Goal: Task Accomplishment & Management: Manage account settings

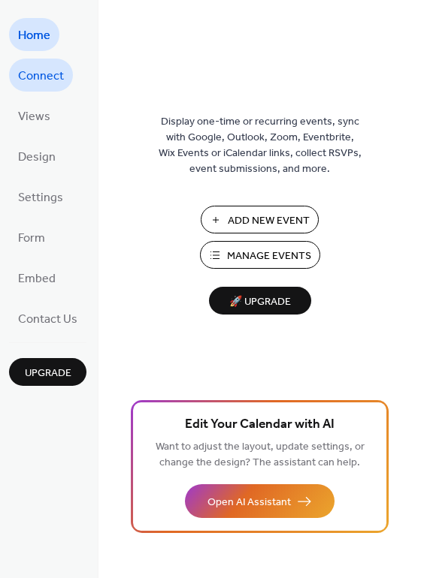
click at [52, 86] on span "Connect" at bounding box center [41, 77] width 46 height 24
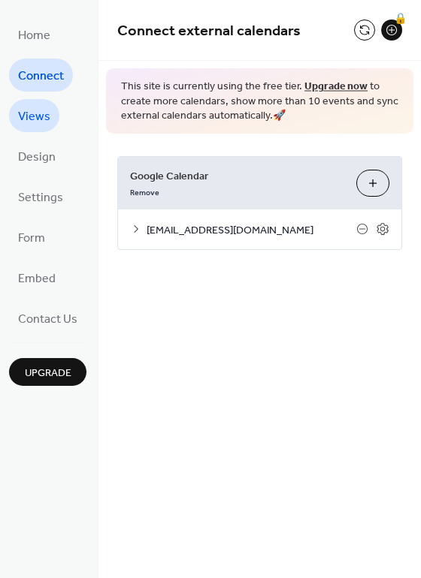
click at [40, 126] on span "Views" at bounding box center [34, 117] width 32 height 24
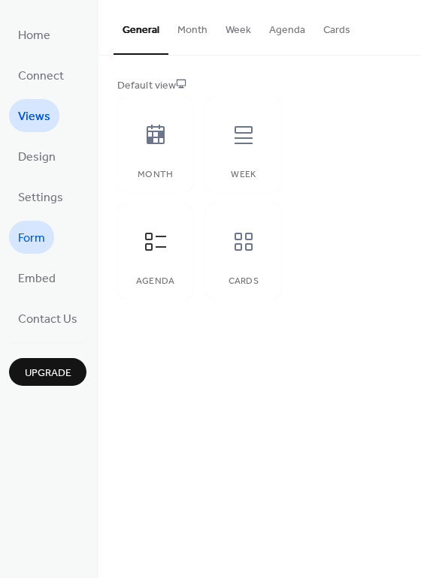
click at [41, 234] on span "Form" at bounding box center [31, 239] width 27 height 24
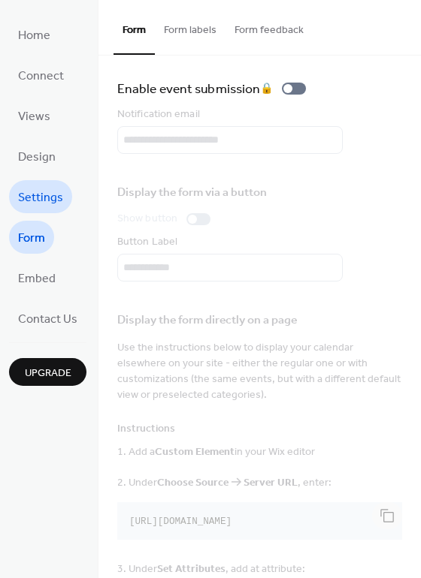
click at [41, 195] on span "Settings" at bounding box center [40, 198] width 45 height 24
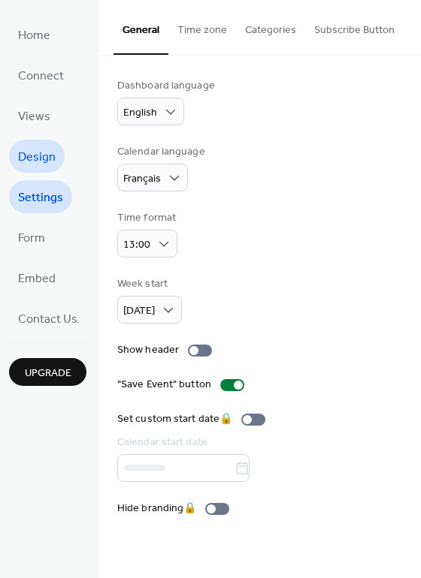
click at [39, 158] on span "Design" at bounding box center [37, 158] width 38 height 24
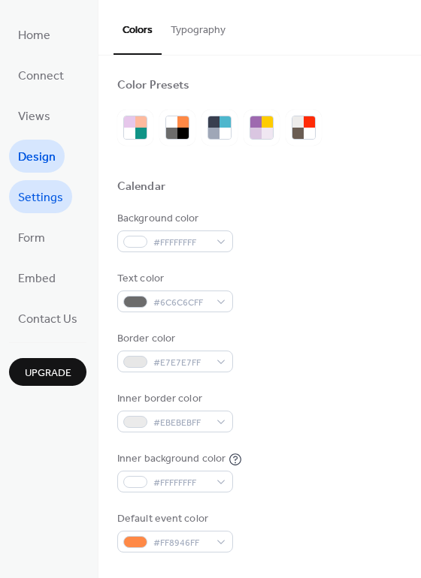
click at [40, 186] on span "Settings" at bounding box center [40, 198] width 45 height 24
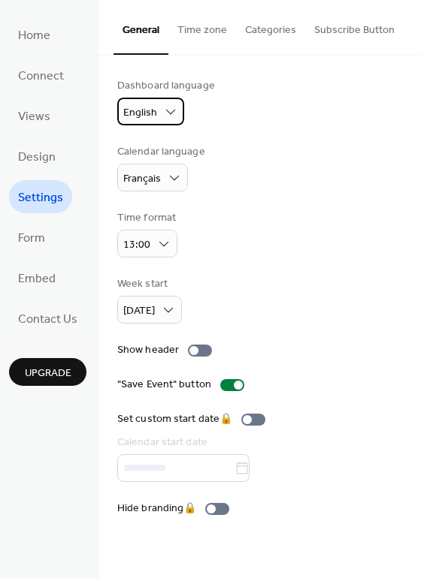
click at [160, 115] on div "English" at bounding box center [150, 112] width 67 height 28
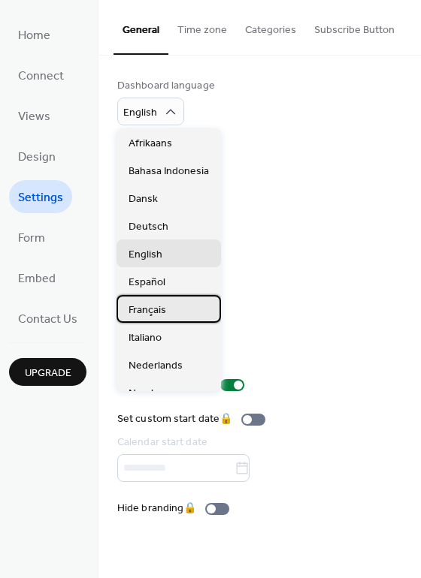
click at [167, 319] on div "Français" at bounding box center [168, 309] width 104 height 28
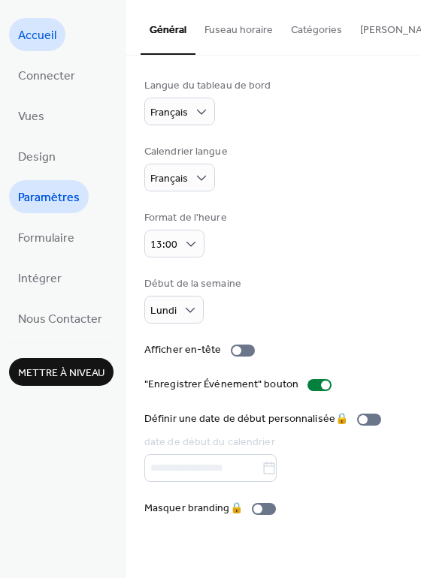
click at [38, 49] on link "Accueil" at bounding box center [37, 34] width 56 height 33
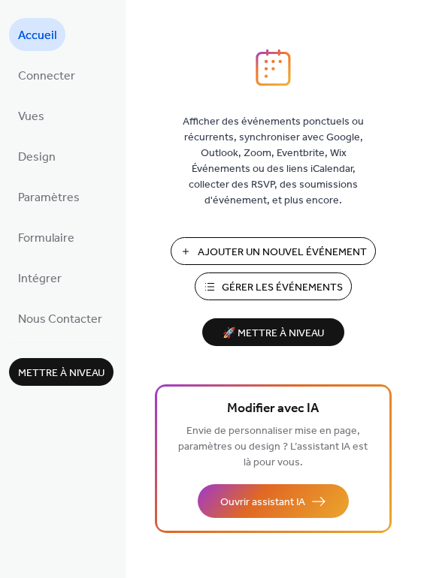
click at [313, 285] on span "Gérer les Événements" at bounding box center [282, 288] width 121 height 16
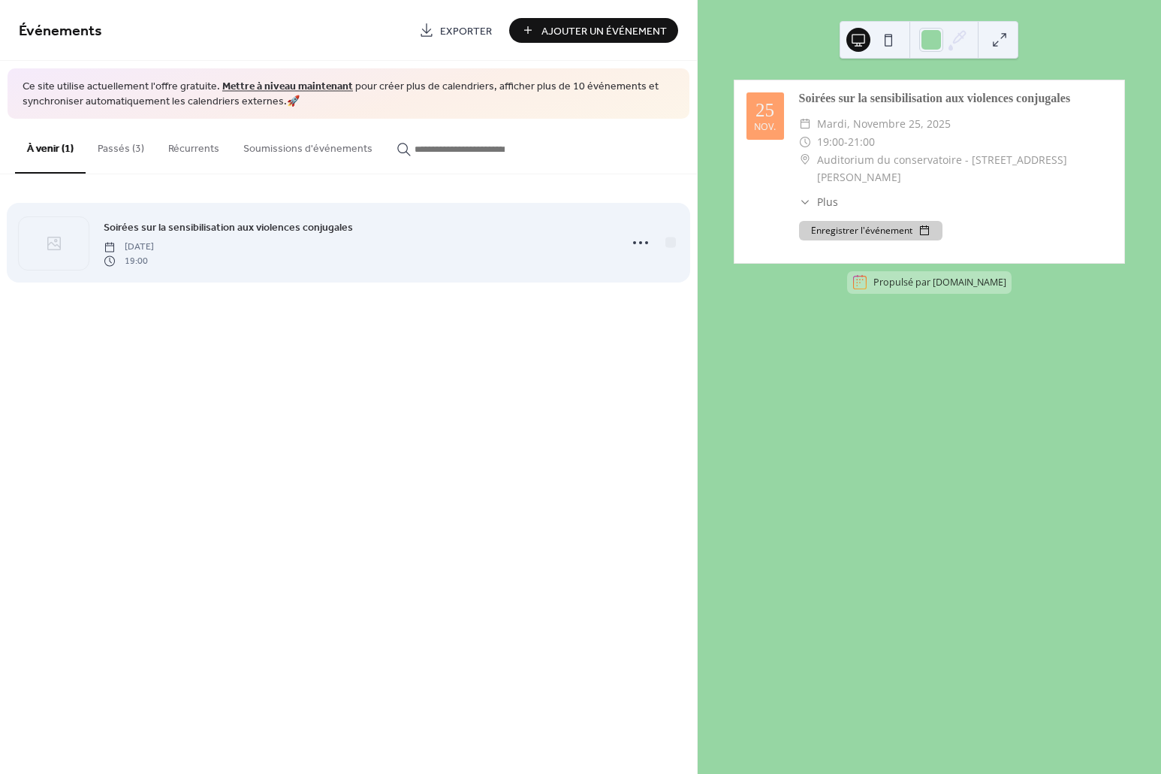
click at [377, 247] on div "Soirées sur la sensibilisation aux violences conjugales [DATE] 19:00" at bounding box center [357, 243] width 506 height 48
click at [647, 249] on icon at bounding box center [641, 243] width 24 height 24
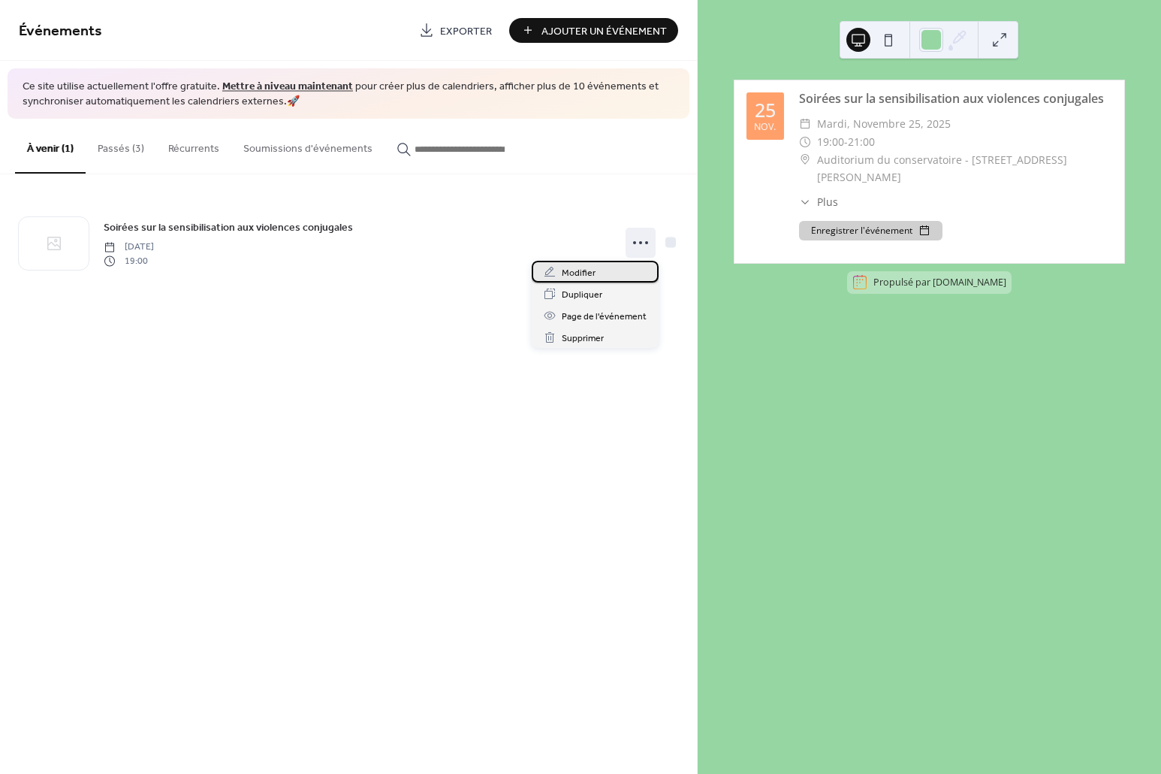
click at [614, 270] on div "Modifier" at bounding box center [595, 272] width 127 height 22
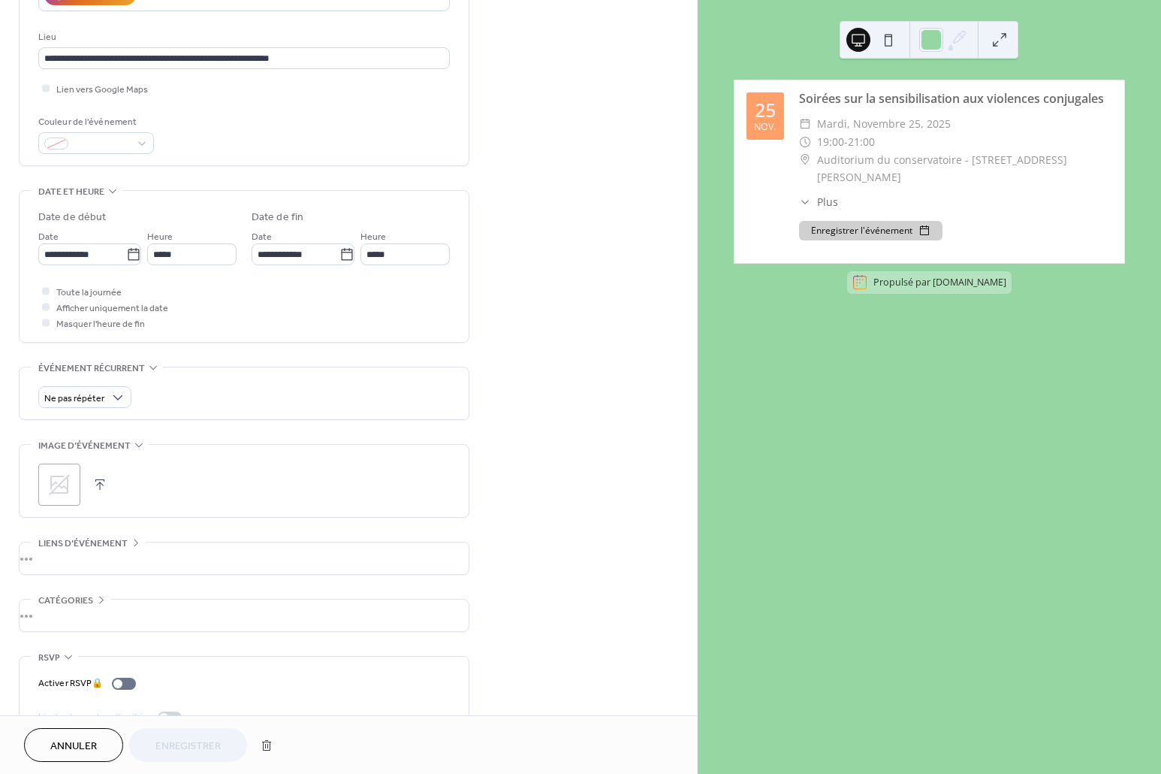
scroll to position [300, 0]
click at [95, 488] on button "button" at bounding box center [99, 482] width 21 height 21
click at [95, 564] on div "•••" at bounding box center [244, 557] width 449 height 32
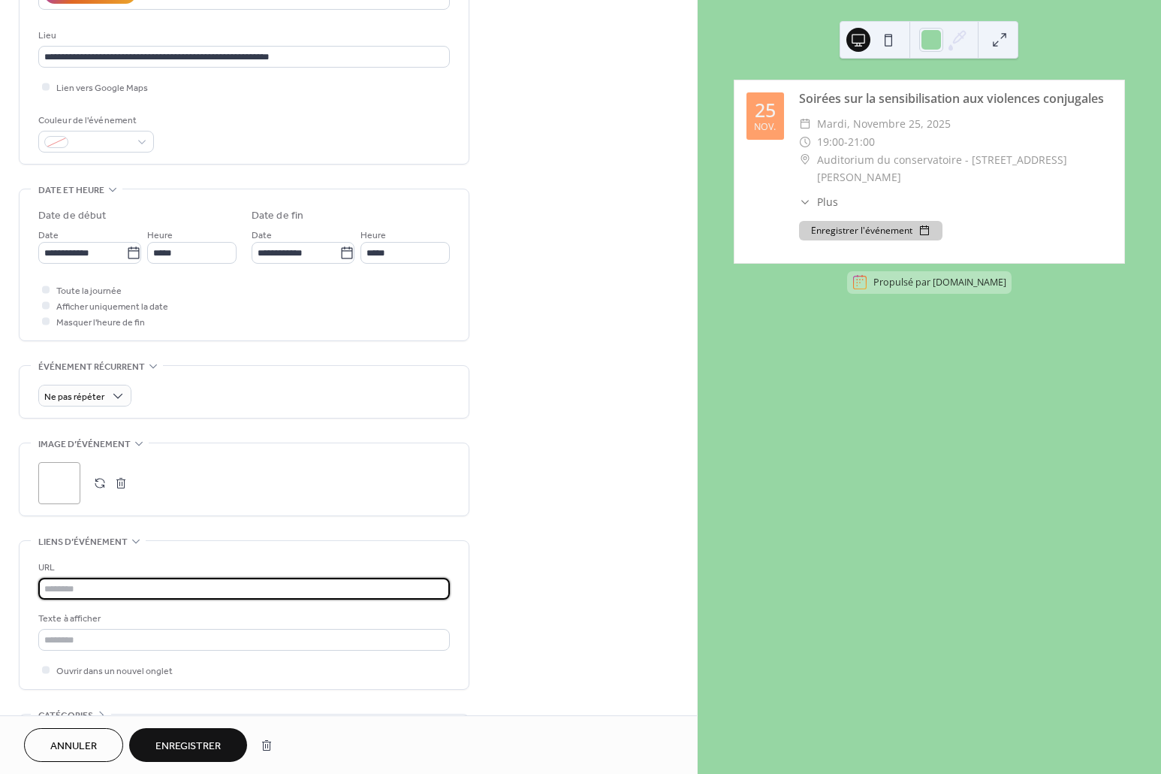
click at [131, 589] on input "text" at bounding box center [244, 589] width 412 height 22
paste input "**********"
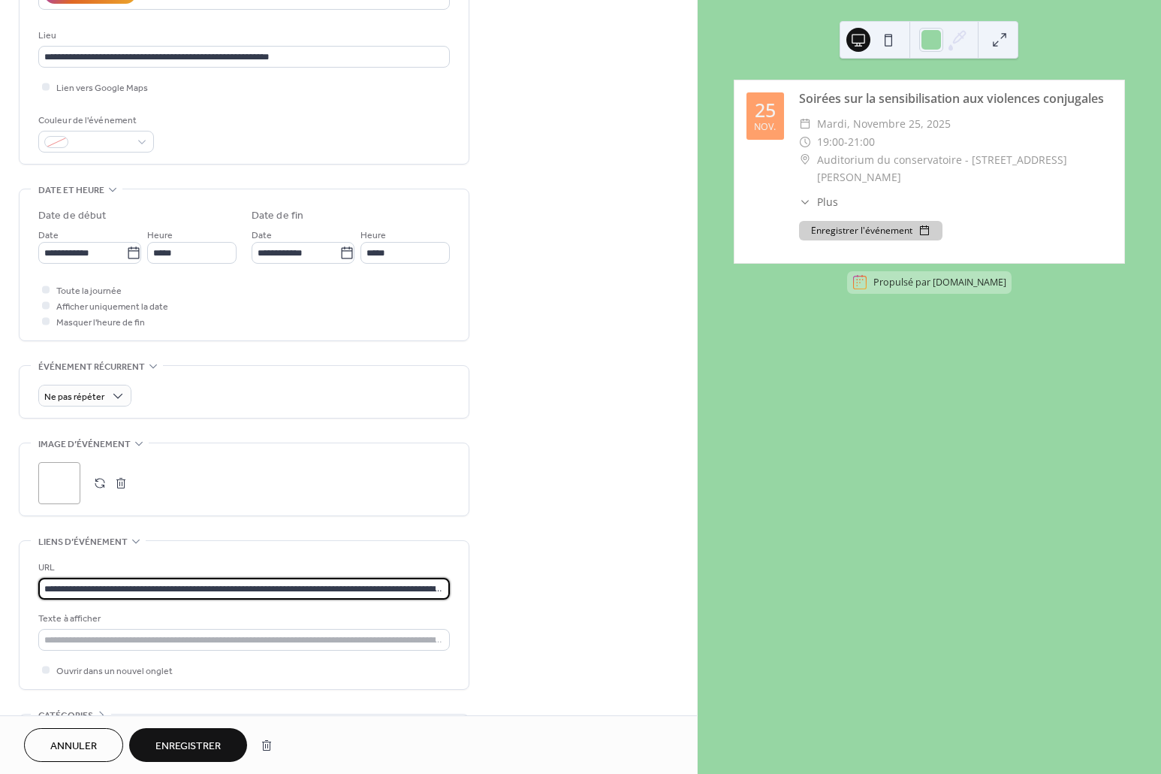
scroll to position [0, 149]
type input "**********"
click at [134, 635] on input "text" at bounding box center [244, 640] width 412 height 22
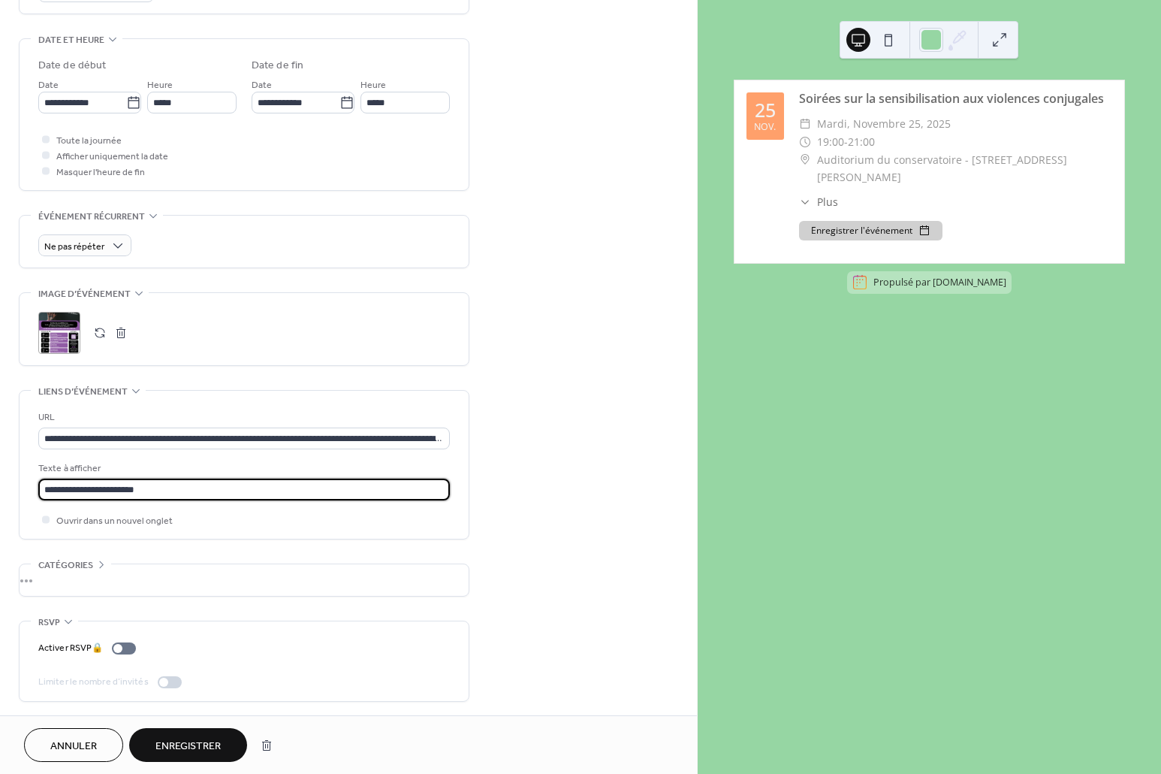
scroll to position [452, 0]
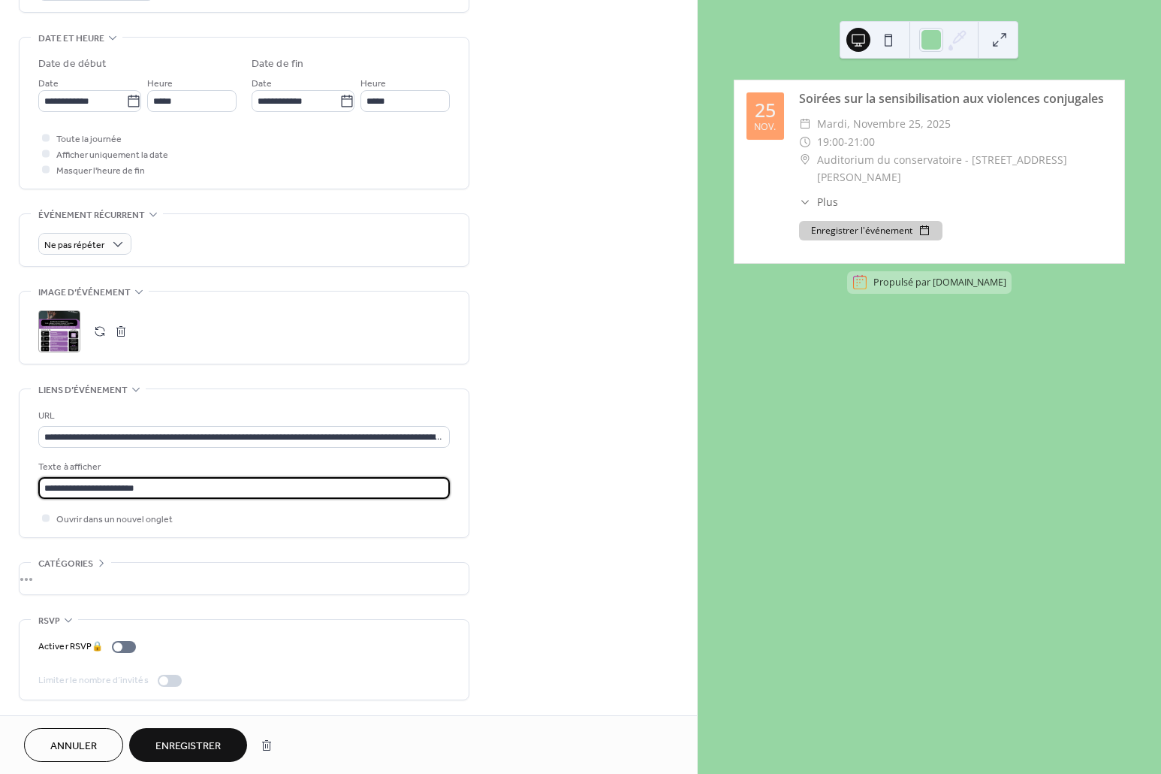
type input "**********"
click at [70, 587] on div "•••" at bounding box center [244, 579] width 449 height 32
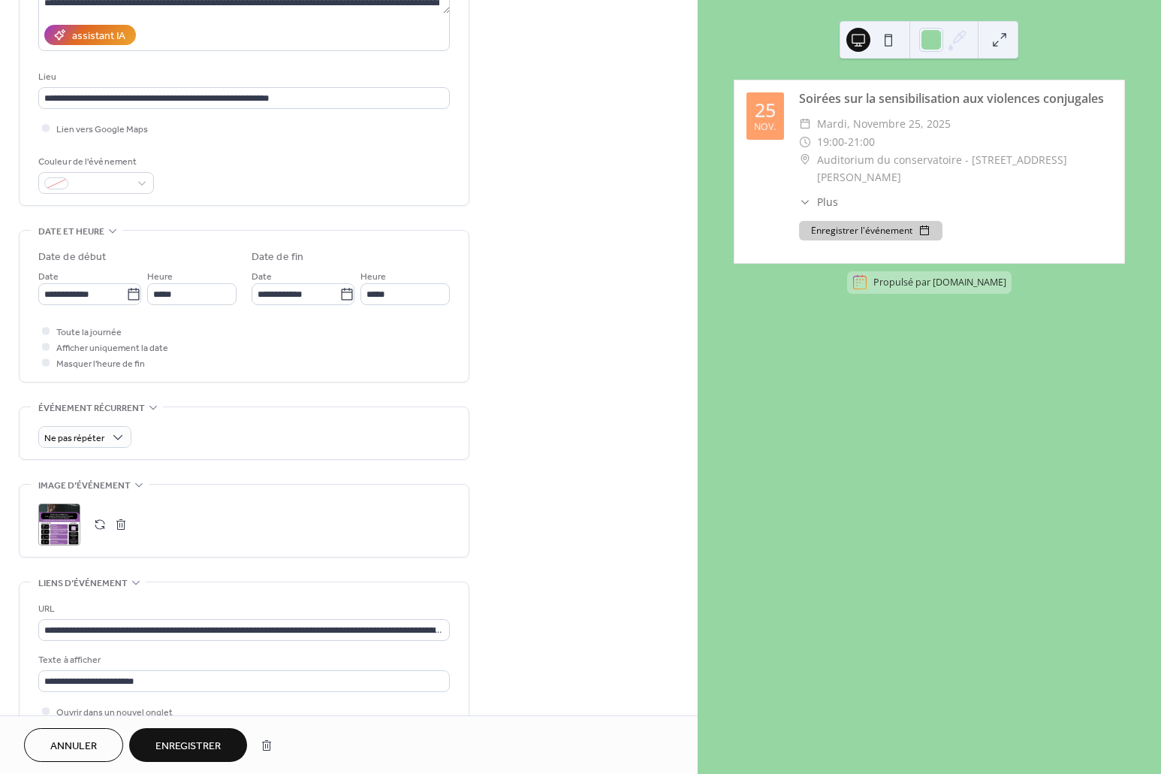
scroll to position [138, 0]
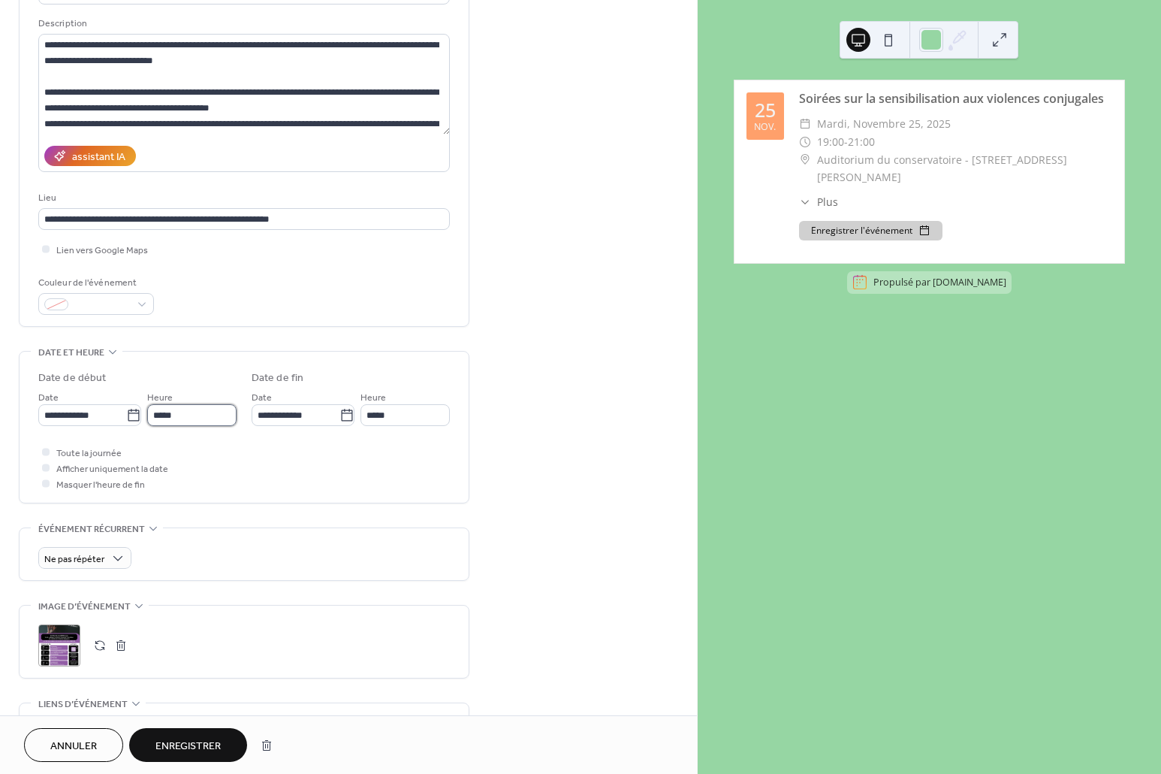
click at [198, 411] on input "*****" at bounding box center [191, 415] width 89 height 22
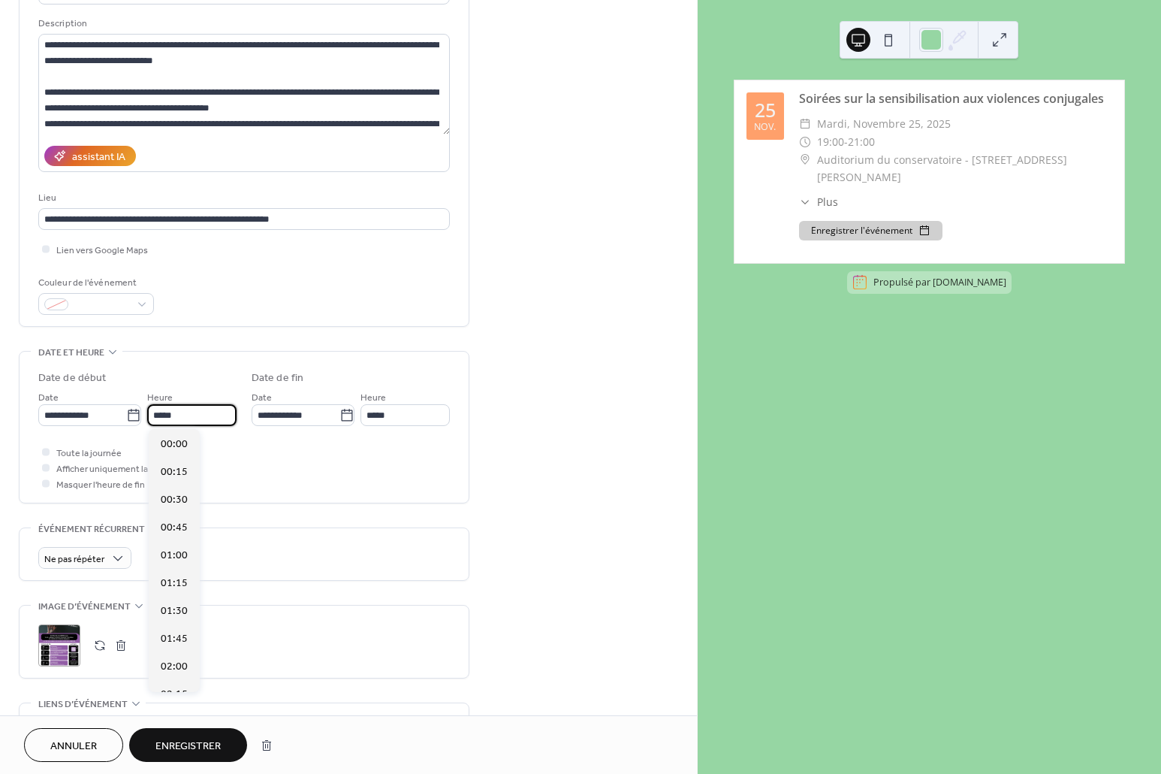
scroll to position [2112, 0]
click at [191, 493] on div "19:30" at bounding box center [174, 498] width 51 height 28
type input "*****"
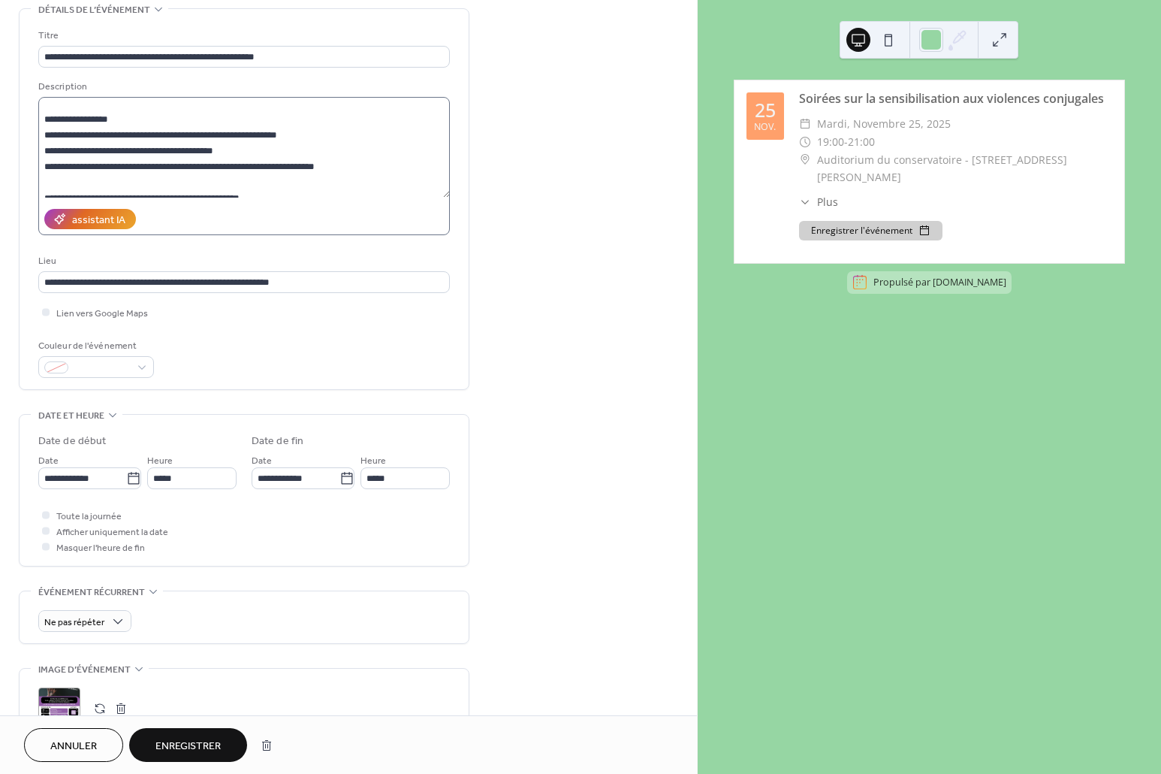
scroll to position [252, 0]
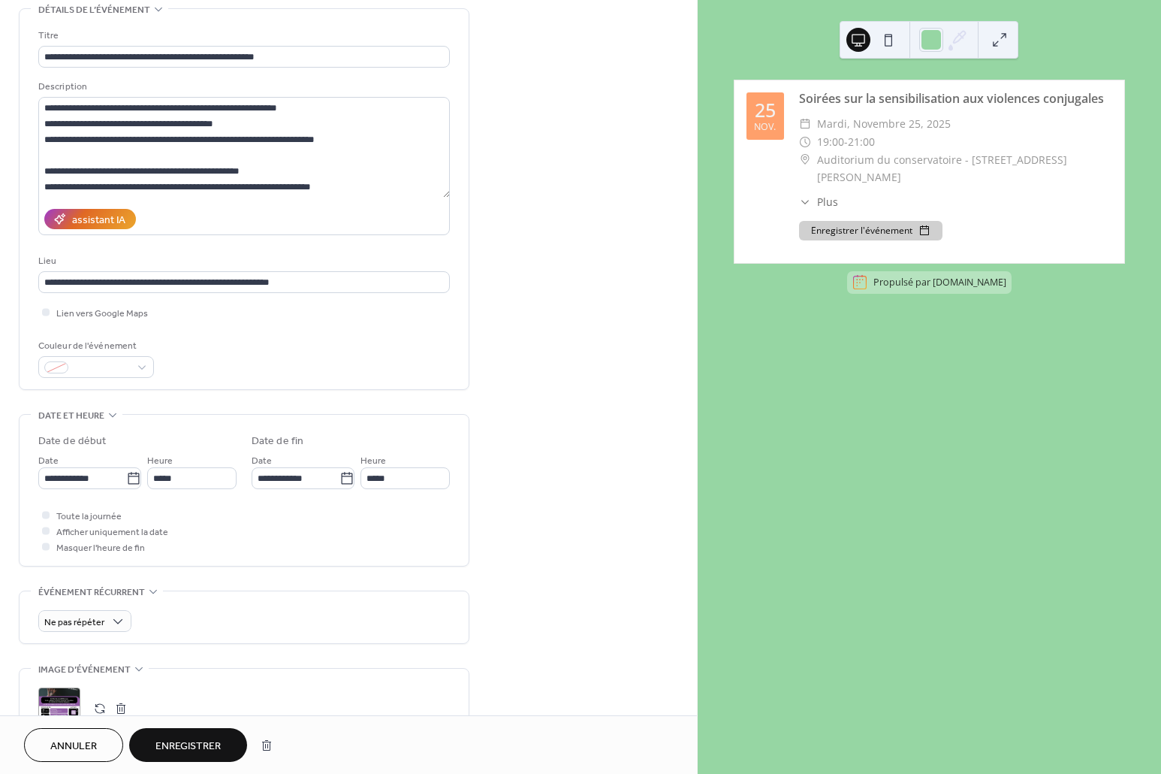
click at [184, 750] on span "Enregistrer" at bounding box center [187, 746] width 65 height 16
